Goal: Information Seeking & Learning: Learn about a topic

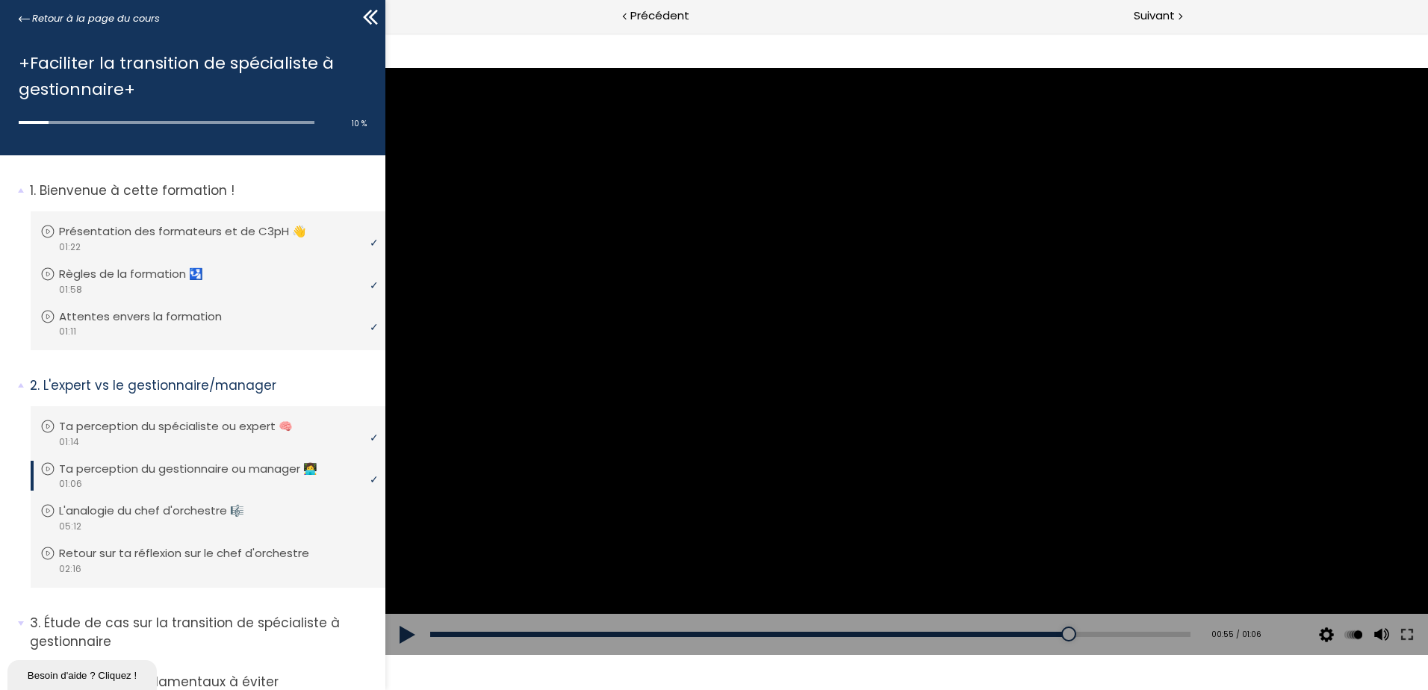
click at [407, 630] on button at bounding box center [407, 635] width 45 height 42
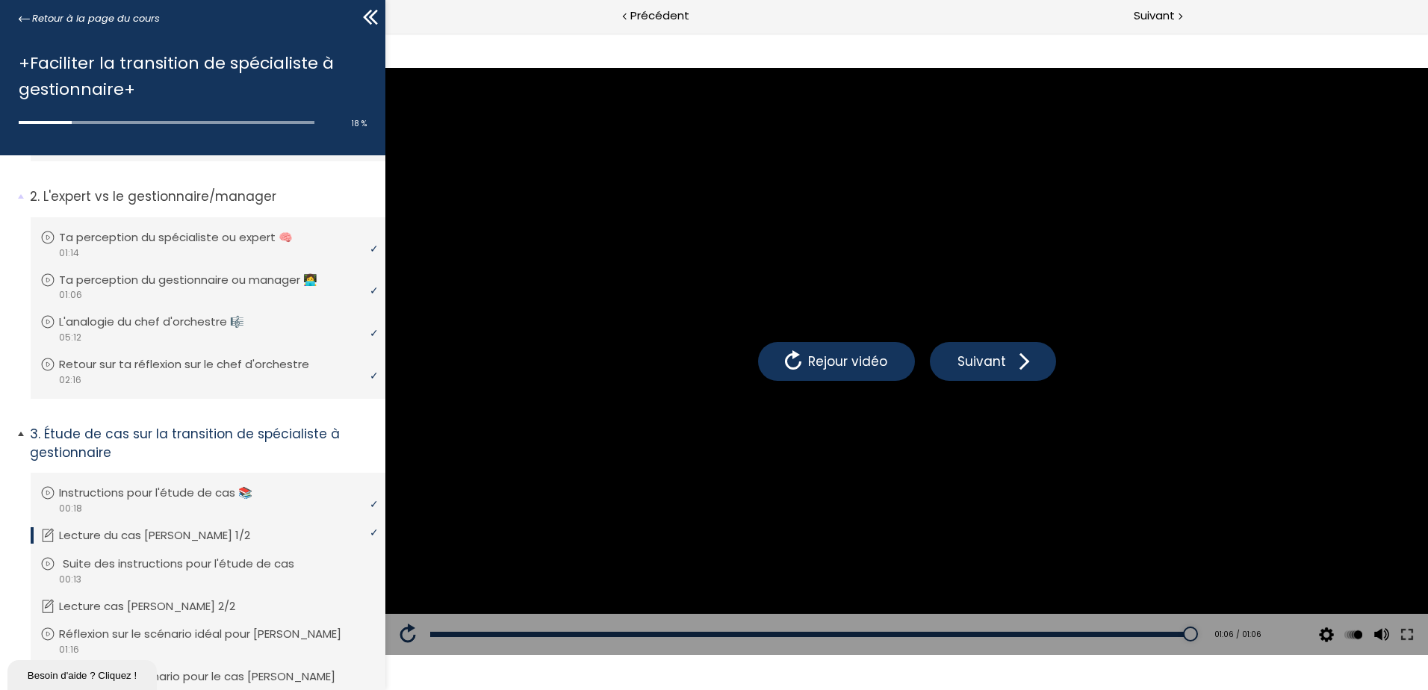
scroll to position [224, 0]
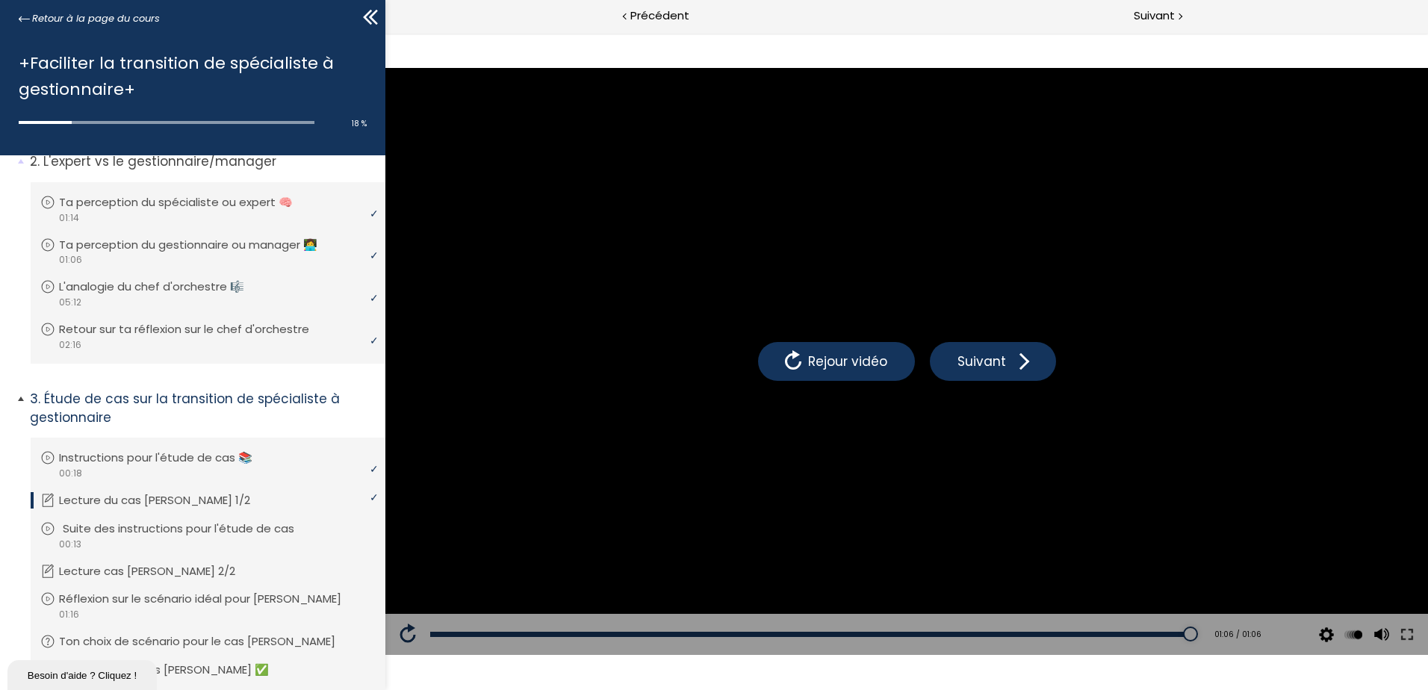
click at [223, 529] on p "Suite des instructions pour l'étude de cas" at bounding box center [190, 529] width 254 height 16
click at [223, 530] on p "Suite des instructions pour l'étude de cas" at bounding box center [186, 529] width 254 height 16
click at [47, 530] on icon at bounding box center [47, 528] width 15 height 15
click at [111, 533] on p "Suite des instructions pour l'étude de cas" at bounding box center [186, 529] width 254 height 16
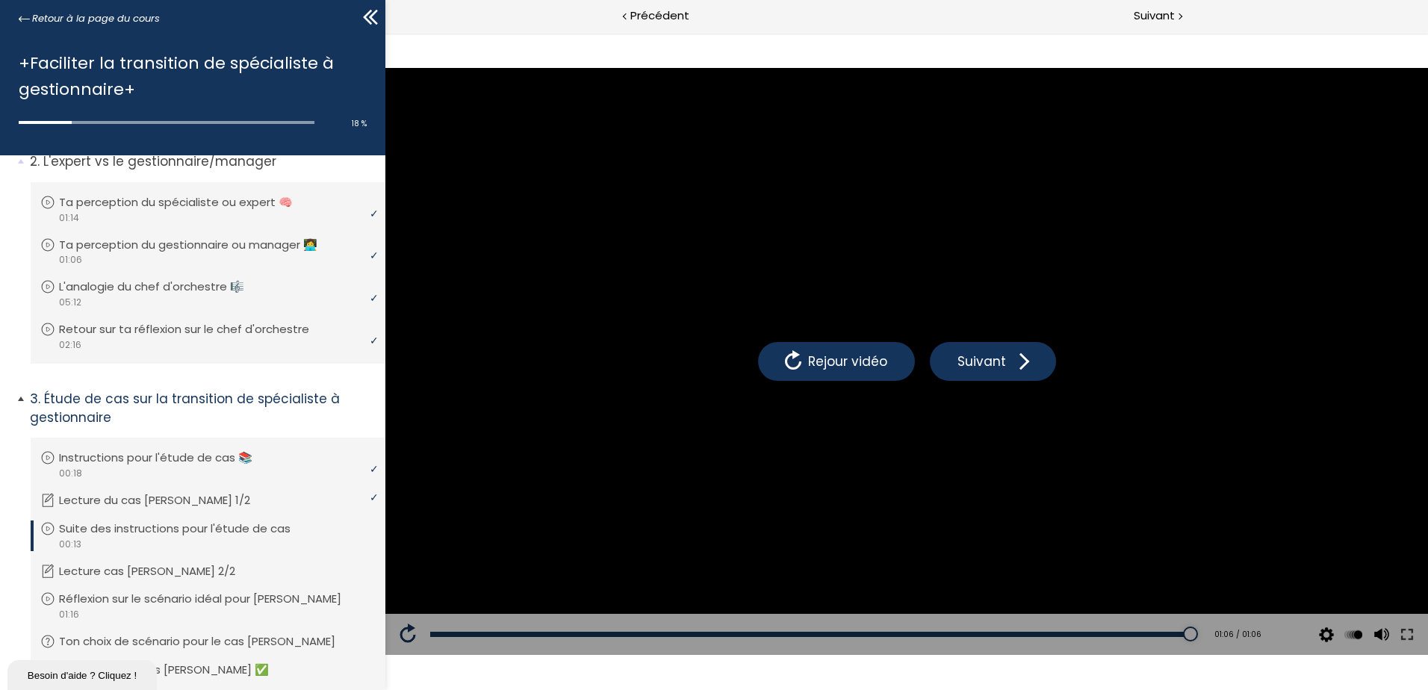
click at [234, 535] on p "Suite des instructions pour l'étude de cas" at bounding box center [186, 529] width 254 height 16
click at [190, 571] on p "Lecture cas [PERSON_NAME] 2/2" at bounding box center [162, 571] width 199 height 16
click at [187, 603] on p "Réflexion sur le scénario idéal pour [PERSON_NAME]" at bounding box center [215, 599] width 305 height 16
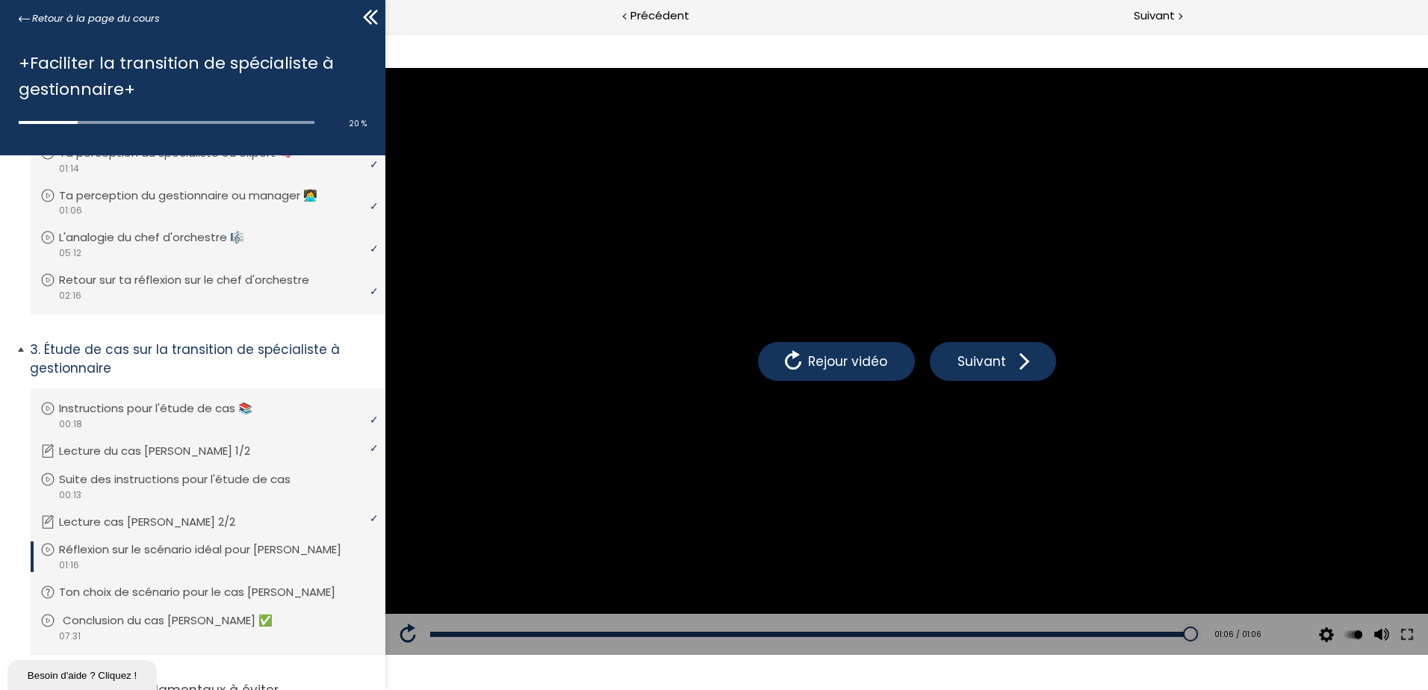
scroll to position [299, 0]
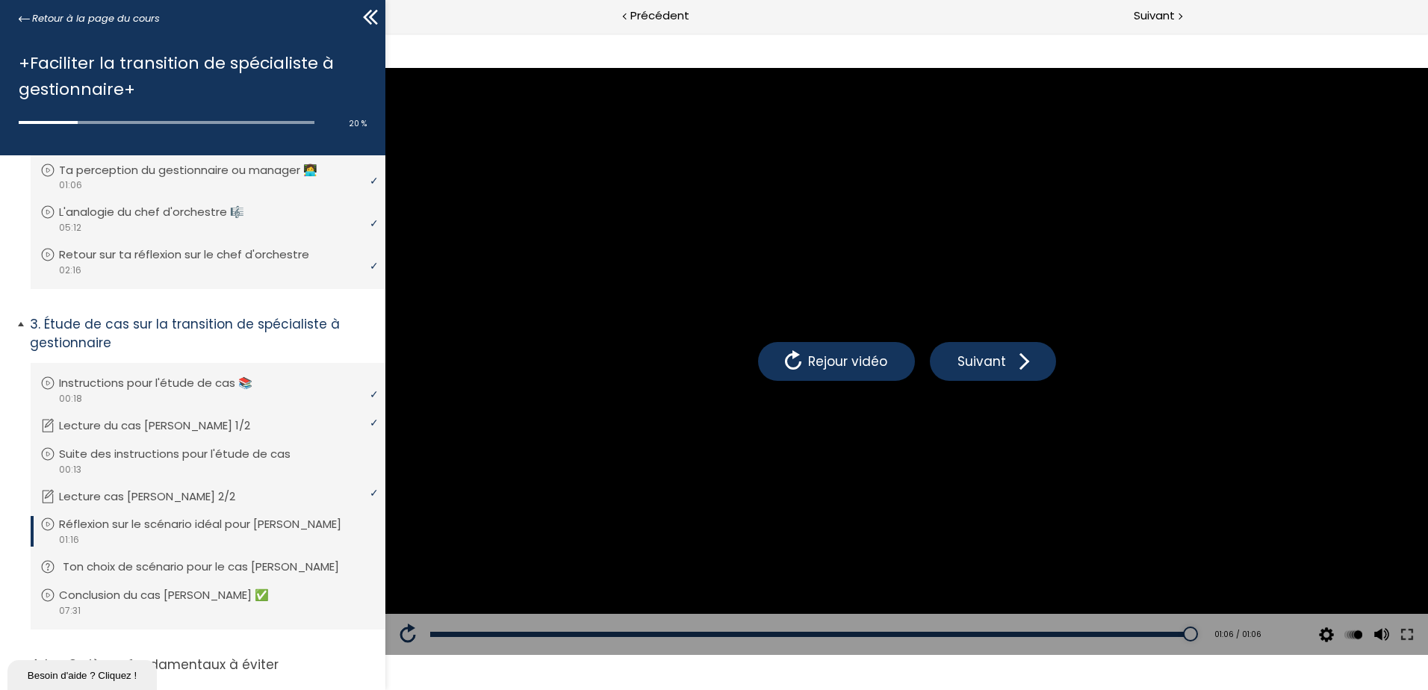
click at [203, 570] on p "Ton choix de scénario pour le cas [PERSON_NAME]" at bounding box center [212, 567] width 299 height 16
click at [135, 519] on p "Réflexion sur le scénario idéal pour [PERSON_NAME]" at bounding box center [215, 524] width 305 height 16
click at [137, 494] on p "Lecture cas [PERSON_NAME] 2/2" at bounding box center [162, 496] width 199 height 16
click at [167, 571] on p "Ton choix de scénario pour le cas [PERSON_NAME]" at bounding box center [212, 567] width 299 height 16
click at [152, 570] on p "Ton choix de scénario pour le cas [PERSON_NAME]" at bounding box center [208, 567] width 299 height 16
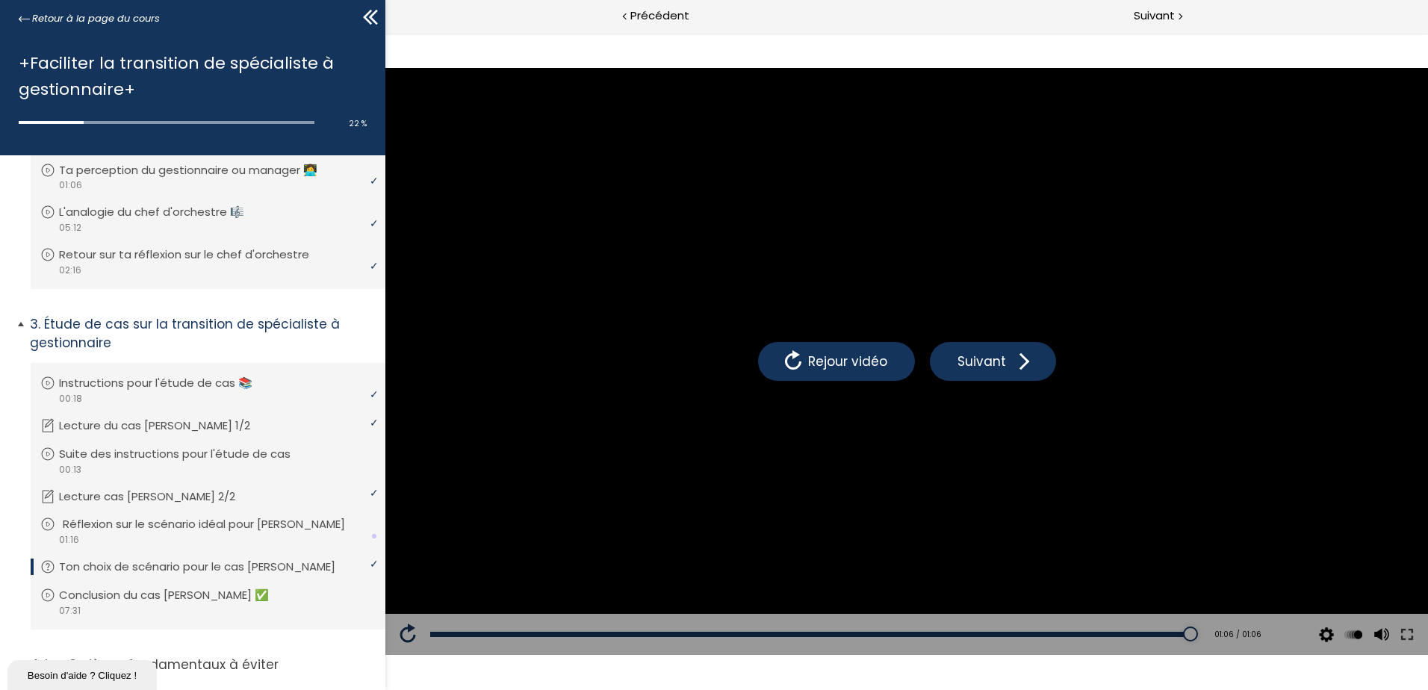
click at [190, 544] on div "video 01:16" at bounding box center [206, 540] width 332 height 14
click at [177, 563] on p "Ton choix de scénario pour le cas [PERSON_NAME]" at bounding box center [212, 567] width 299 height 16
click at [226, 602] on p "Conclusion du cas [PERSON_NAME] ✅" at bounding box center [179, 595] width 232 height 16
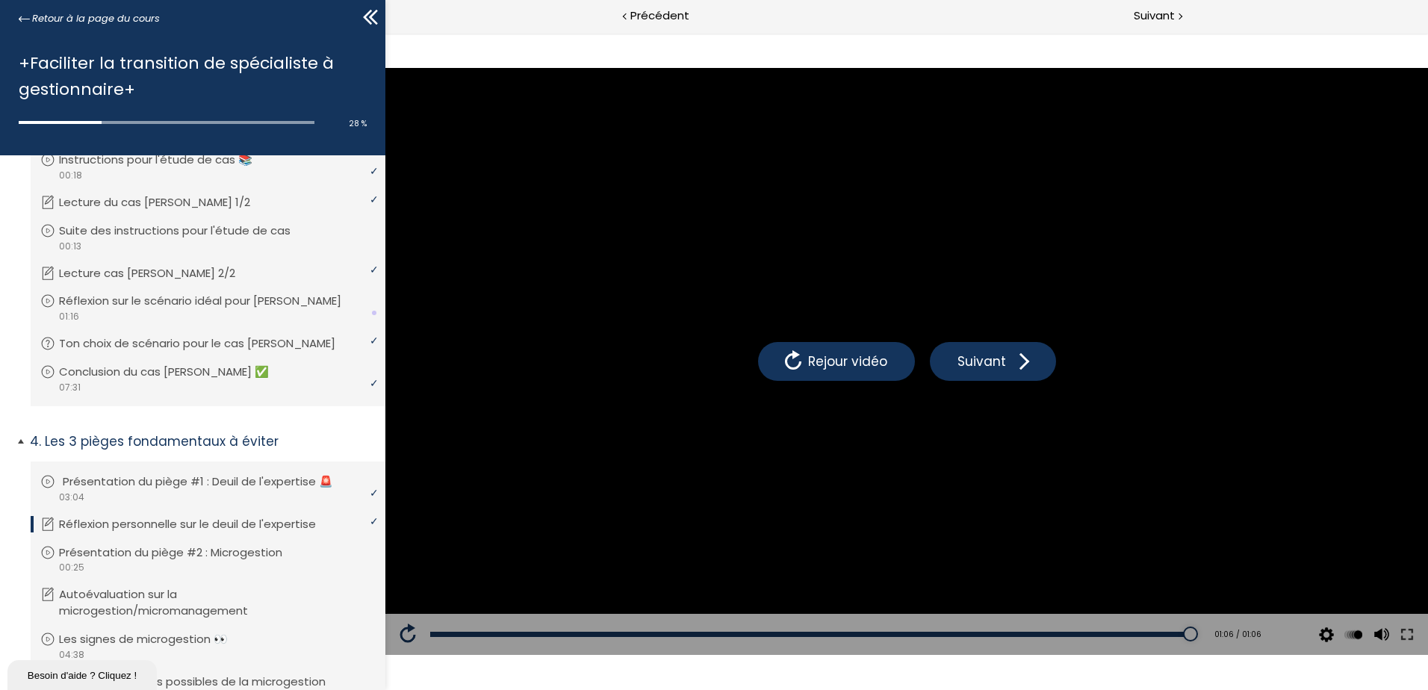
scroll to position [523, 0]
click at [258, 562] on div "video 00:25" at bounding box center [206, 566] width 332 height 14
click at [665, 17] on span "Précédent" at bounding box center [659, 16] width 59 height 19
click at [1161, 15] on span "Suivant" at bounding box center [1154, 16] width 41 height 19
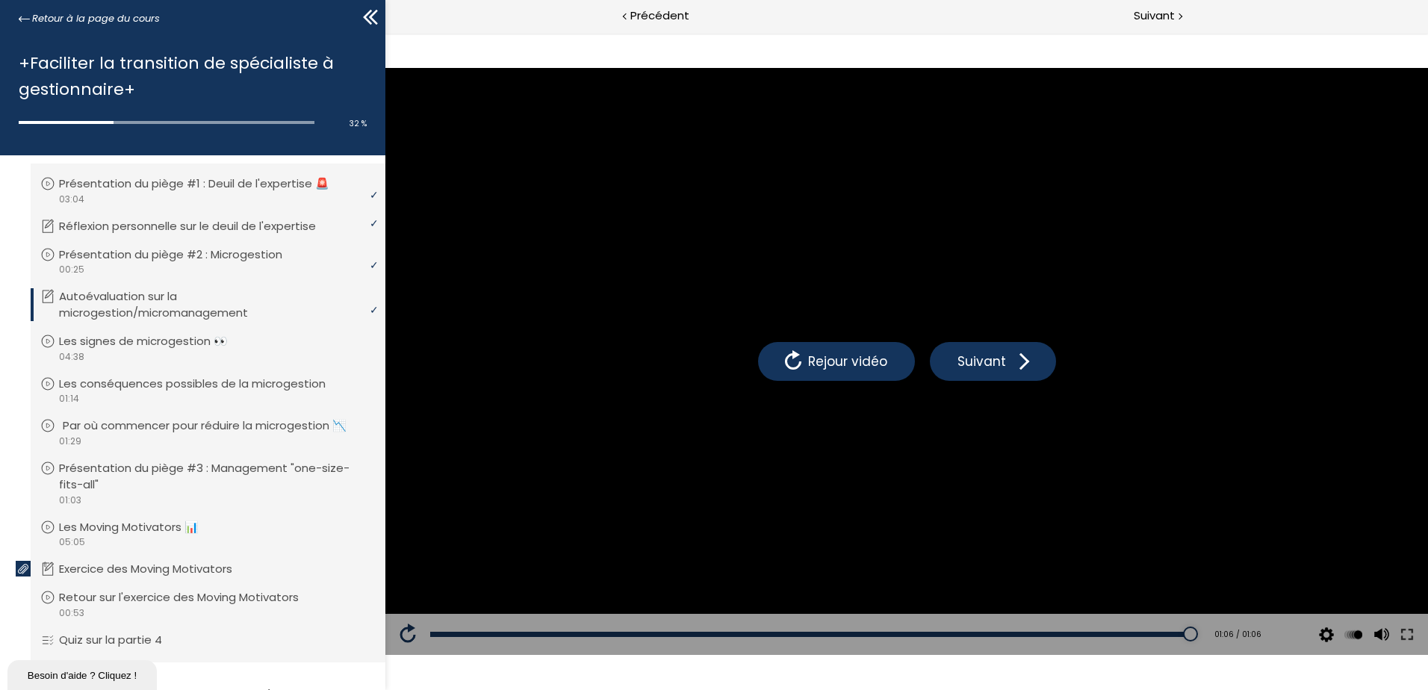
scroll to position [822, 0]
click at [242, 341] on p "Les signes de microgestion 👀" at bounding box center [158, 340] width 191 height 16
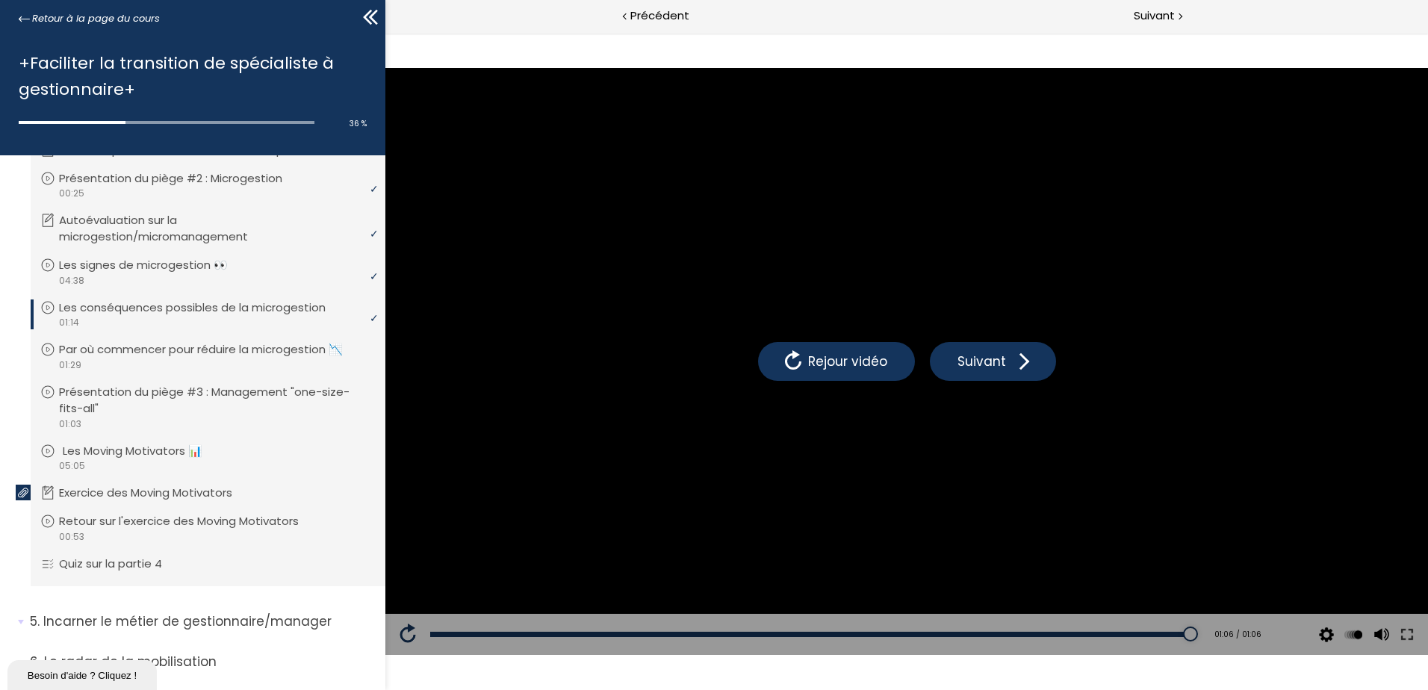
scroll to position [971, 0]
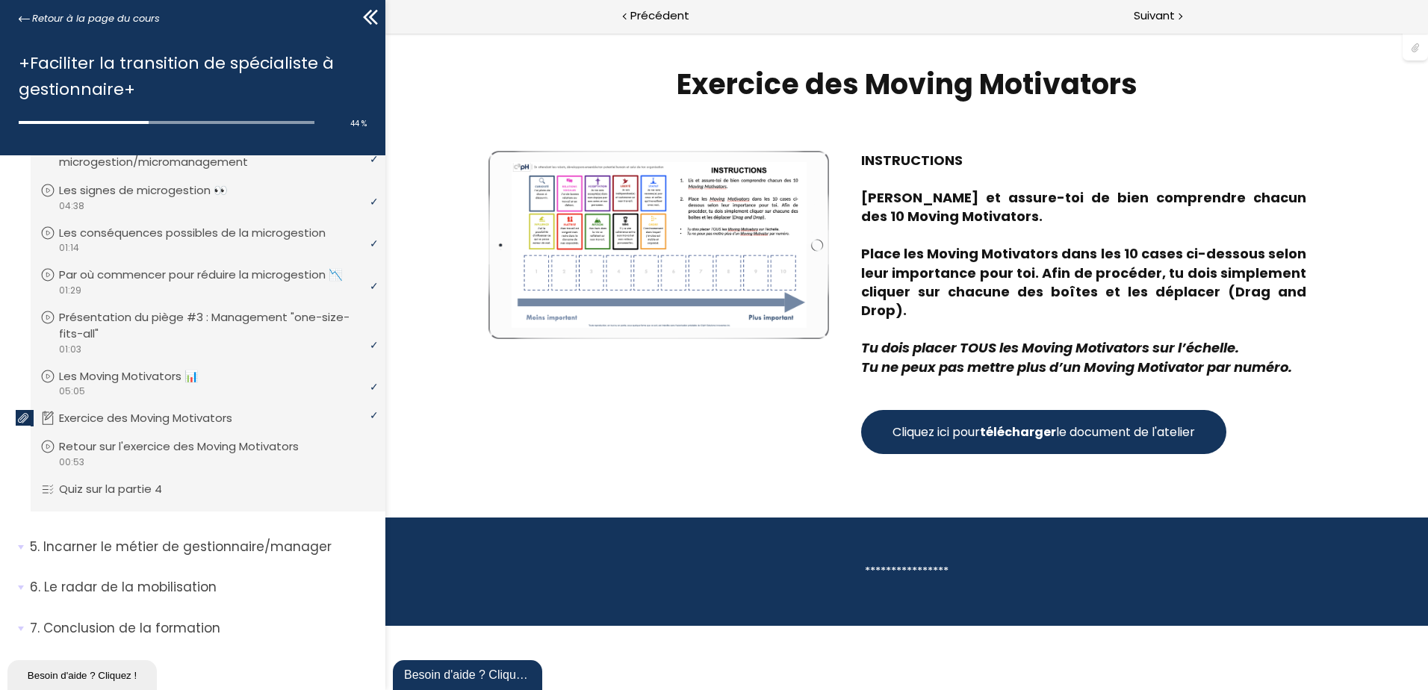
click at [668, 252] on div at bounding box center [659, 245] width 295 height 166
click at [1011, 423] on strong "télécharger" at bounding box center [1018, 431] width 76 height 17
click at [1161, 12] on span "Suivant" at bounding box center [1154, 16] width 41 height 19
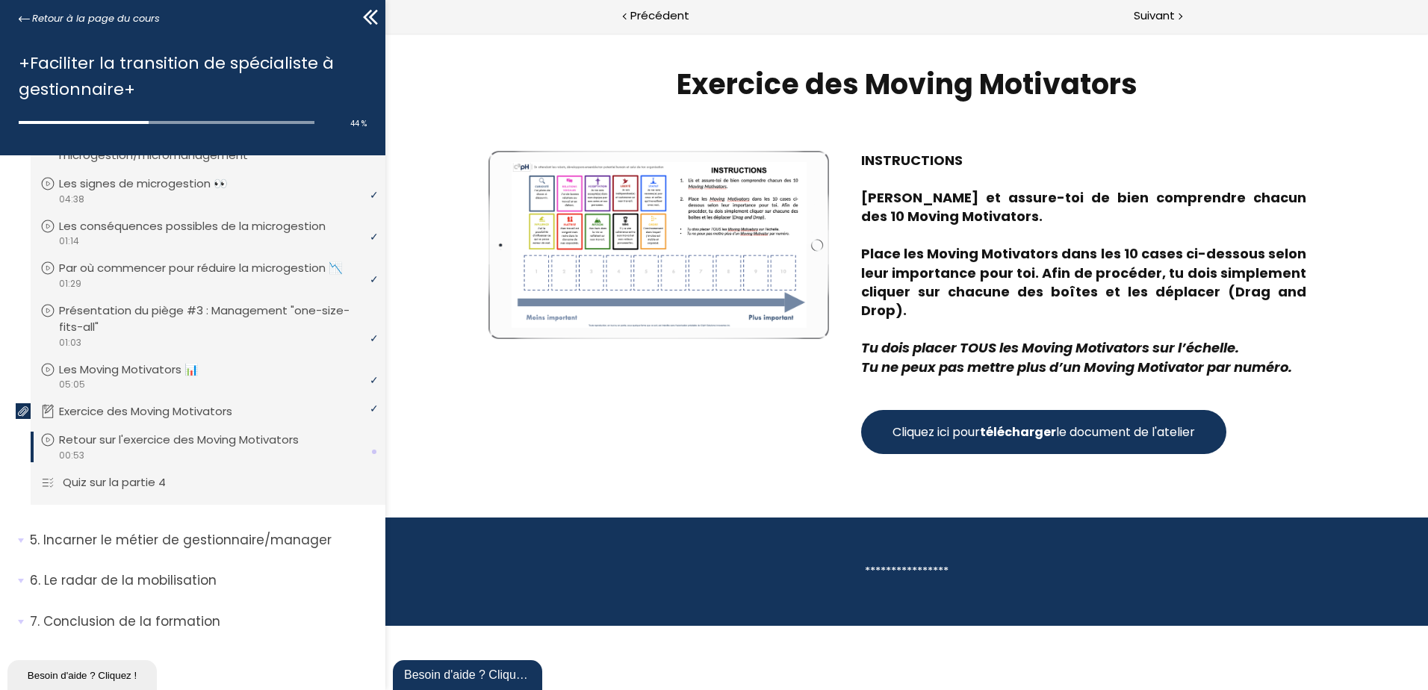
scroll to position [994, 0]
click at [1176, 22] on div "Suivant" at bounding box center [1167, 17] width 521 height 34
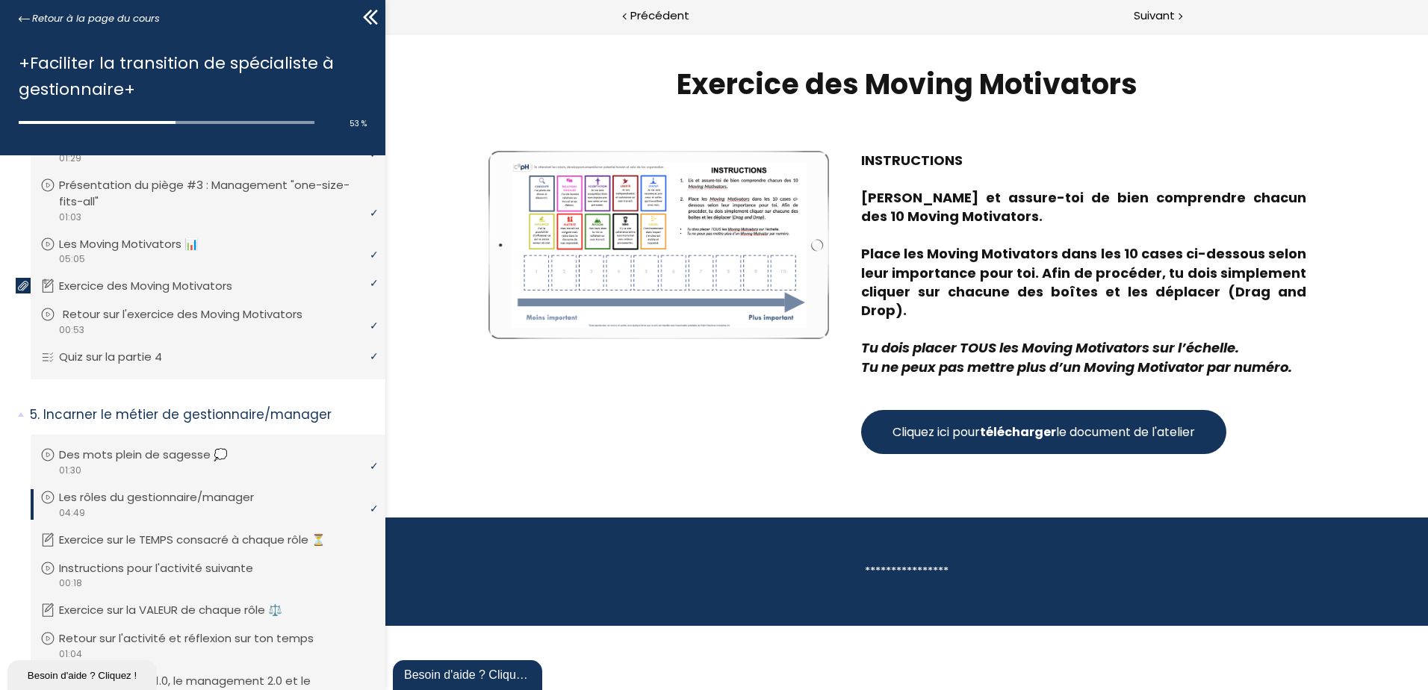
scroll to position [1143, 0]
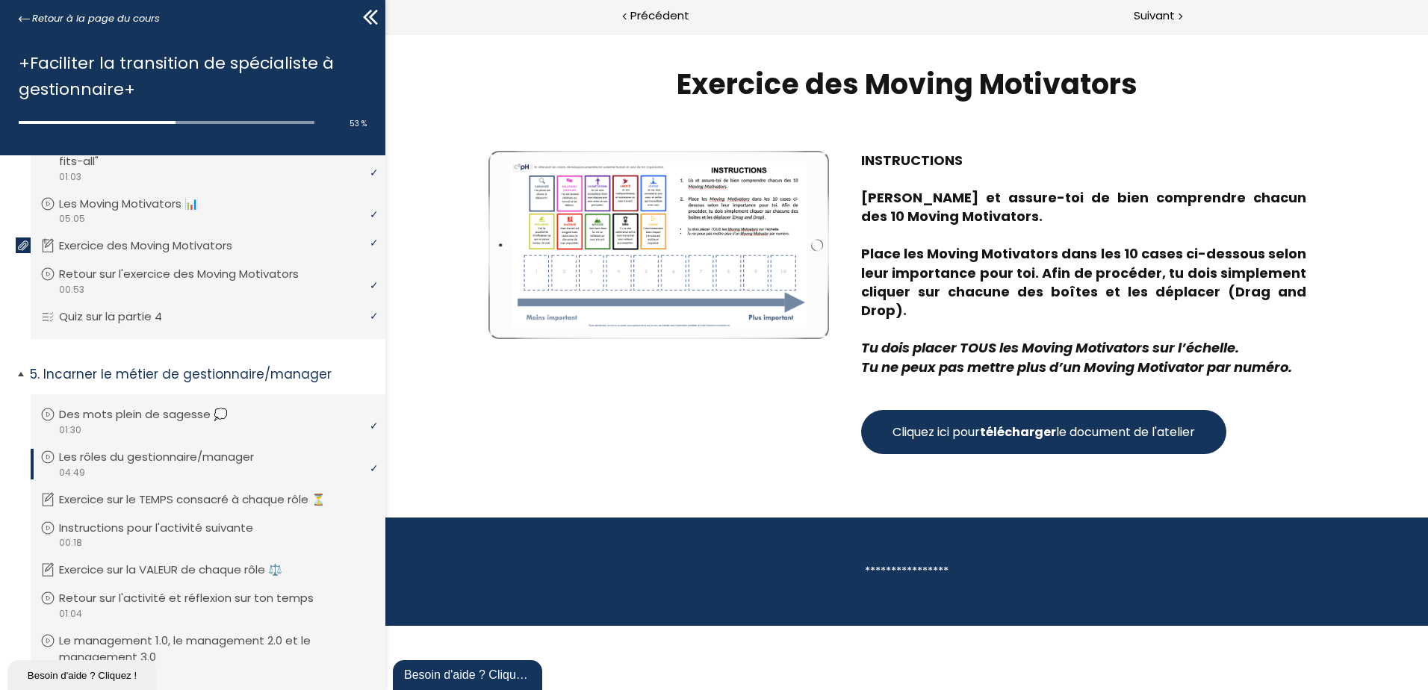
click at [255, 465] on p "Les rôles du gestionnaire/manager" at bounding box center [167, 457] width 217 height 16
click at [249, 465] on p "Les rôles du gestionnaire/manager" at bounding box center [167, 457] width 217 height 16
click at [648, 31] on div "Précédent" at bounding box center [645, 17] width 521 height 34
click at [179, 465] on p "Les rôles du gestionnaire/manager" at bounding box center [171, 457] width 217 height 16
click at [662, 13] on span "Précédent" at bounding box center [659, 16] width 59 height 19
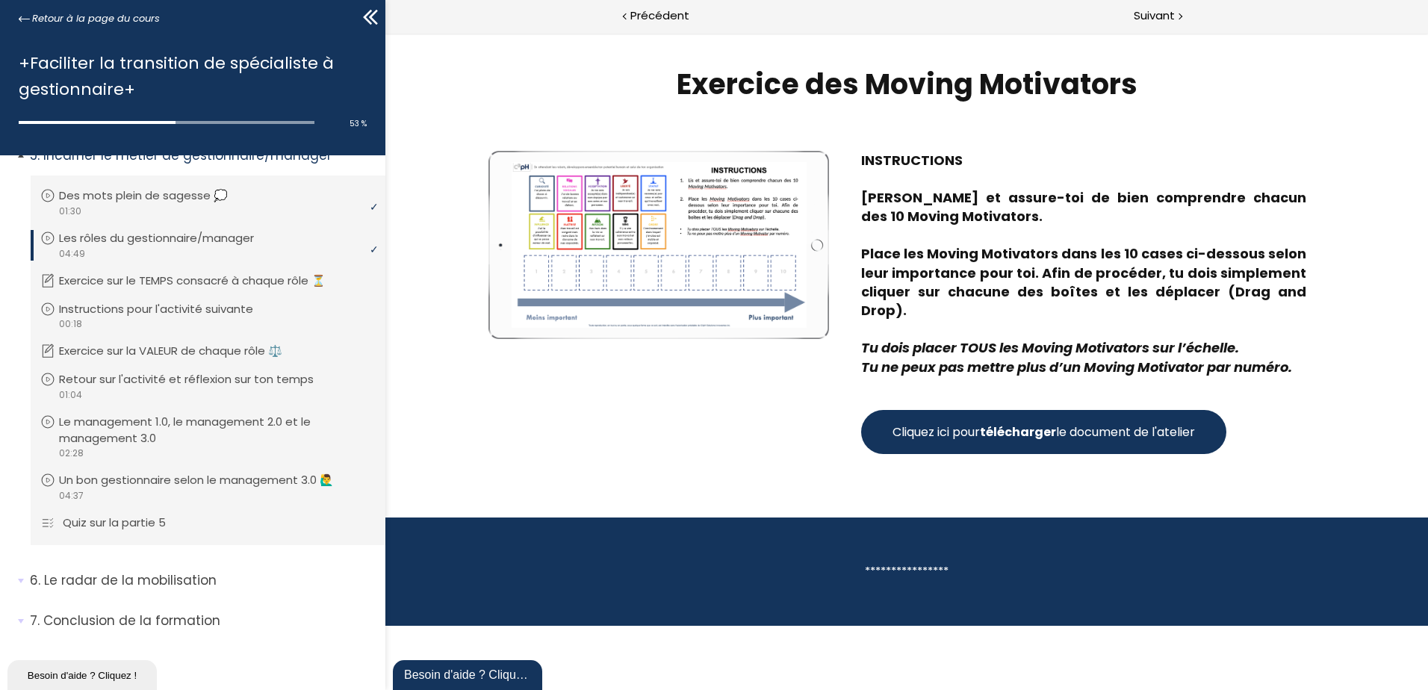
scroll to position [1304, 0]
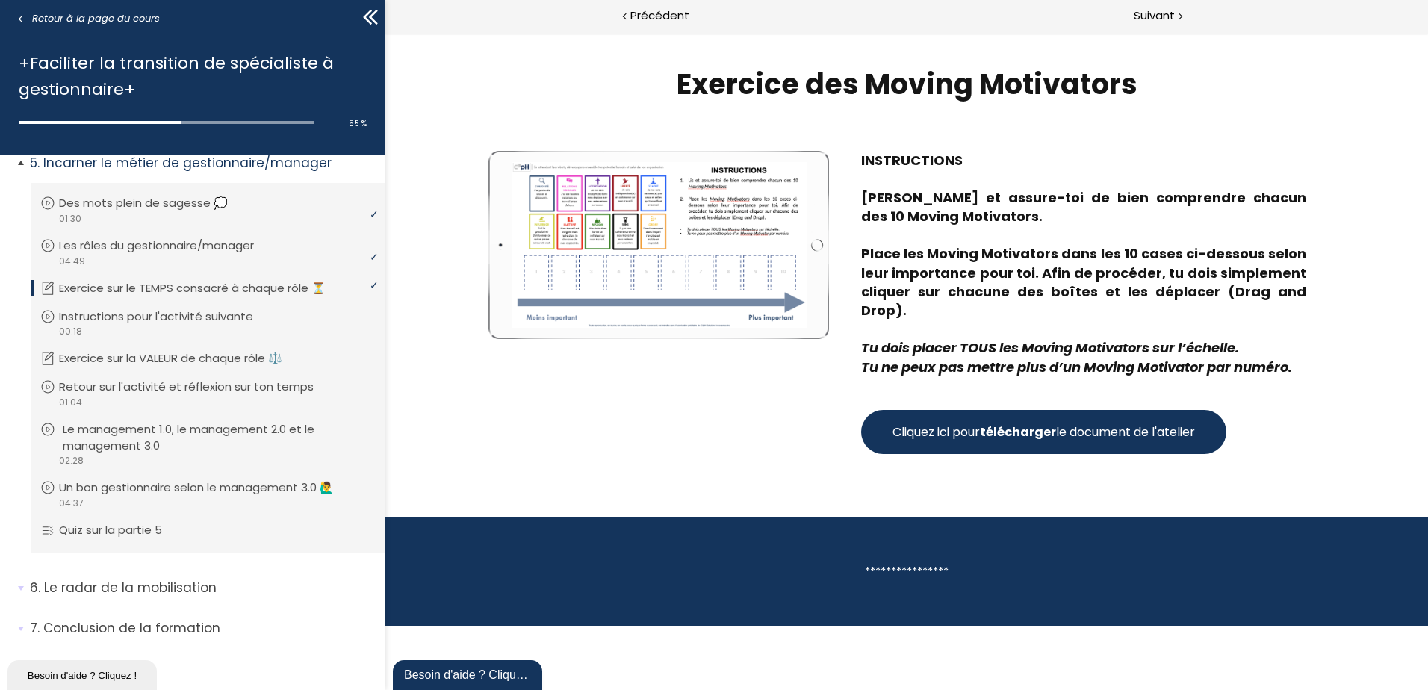
scroll to position [1379, 0]
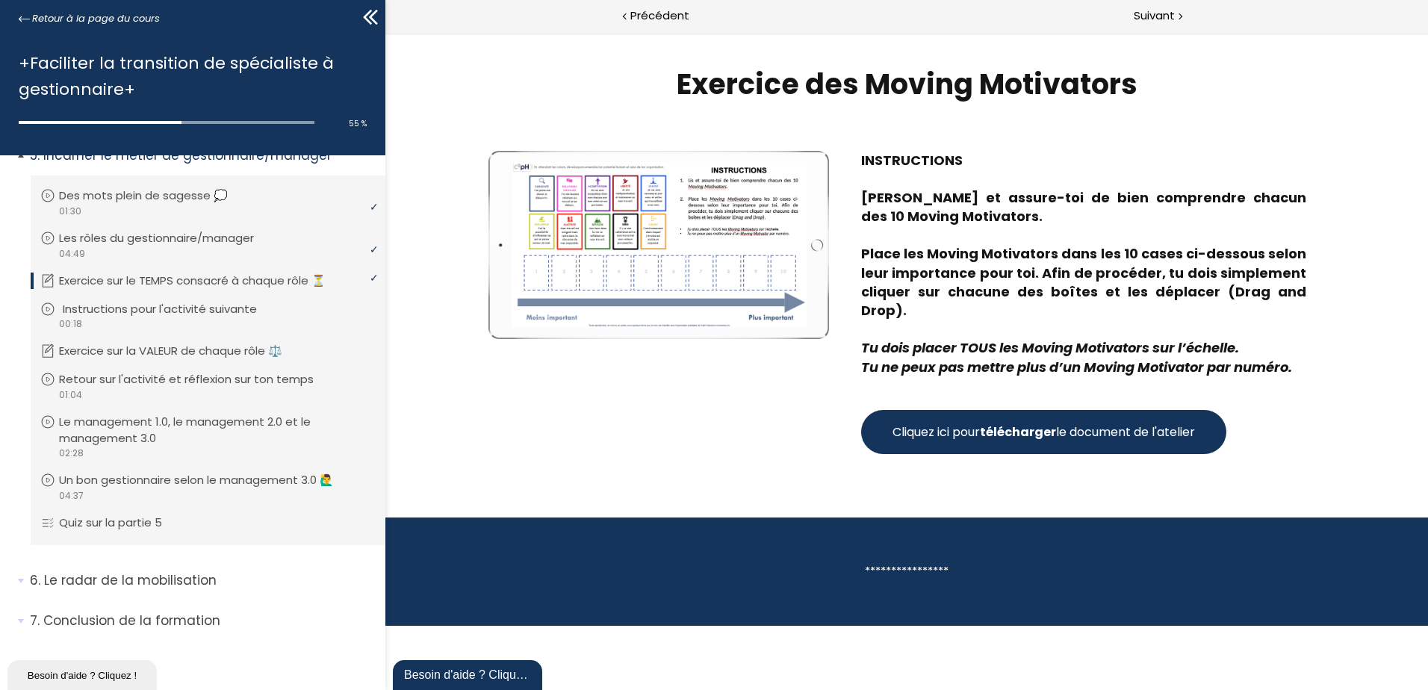
click at [246, 310] on p "Instructions pour l'activité suivante" at bounding box center [171, 309] width 217 height 16
click at [265, 383] on p "Retour sur l'activité et réflexion sur ton temps" at bounding box center [201, 379] width 277 height 16
click at [1137, 14] on span "Suivant" at bounding box center [1154, 16] width 41 height 19
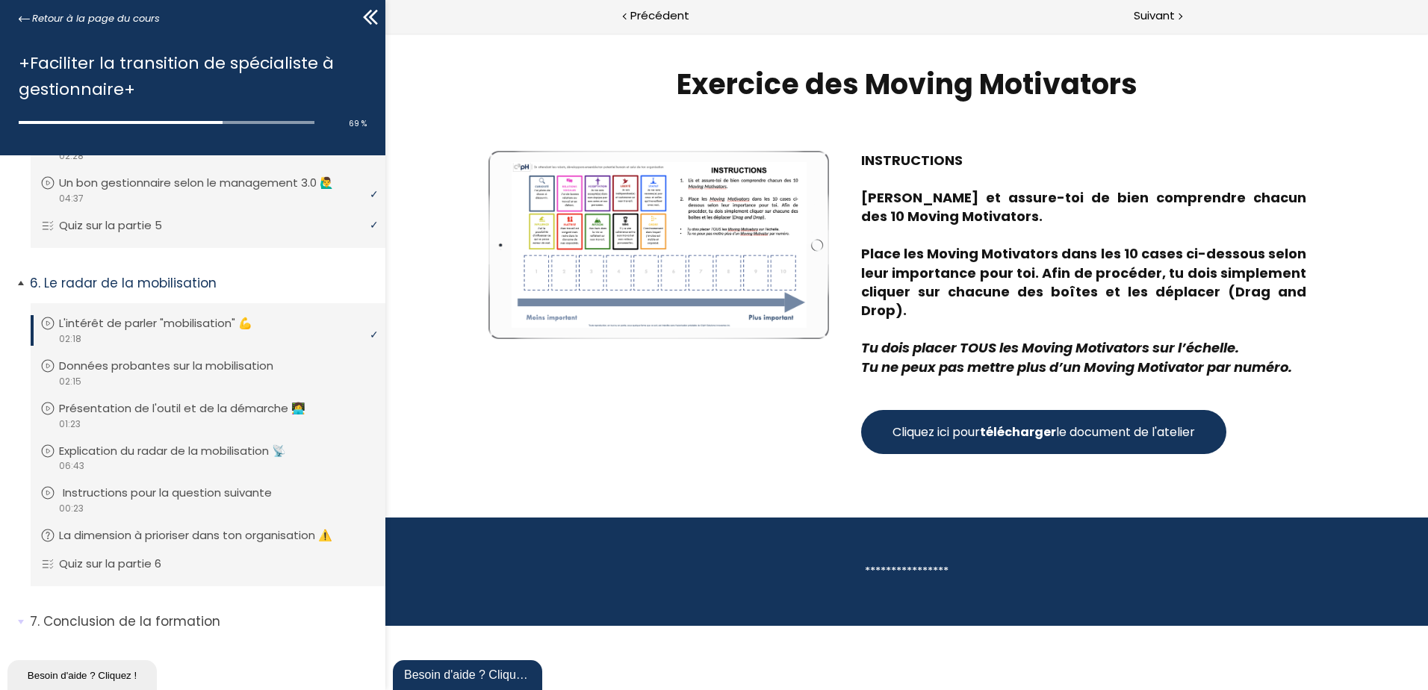
scroll to position [1676, 0]
